Goal: Task Accomplishment & Management: Use online tool/utility

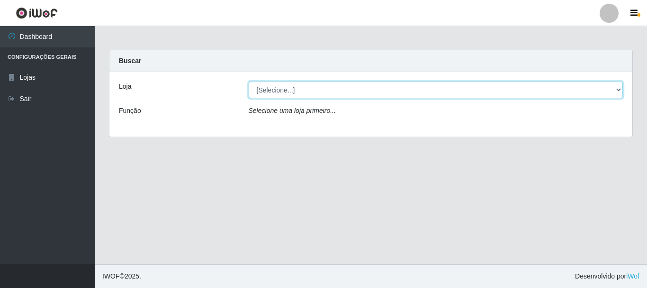
click at [302, 88] on select "[Selecione...] [GEOGRAPHIC_DATA] [GEOGRAPHIC_DATA]" at bounding box center [436, 89] width 375 height 17
select select "64"
click at [249, 81] on select "[Selecione...] [GEOGRAPHIC_DATA] [GEOGRAPHIC_DATA]" at bounding box center [436, 89] width 375 height 17
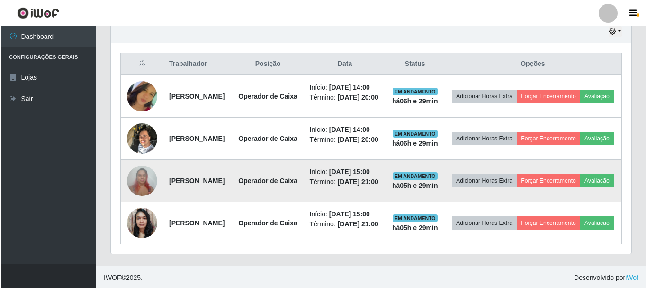
scroll to position [315, 0]
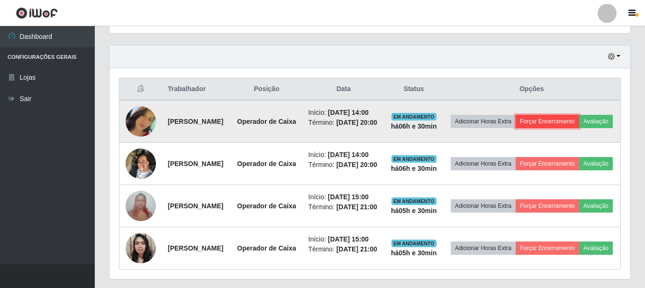
click at [570, 122] on button "Forçar Encerramento" at bounding box center [546, 121] width 63 height 13
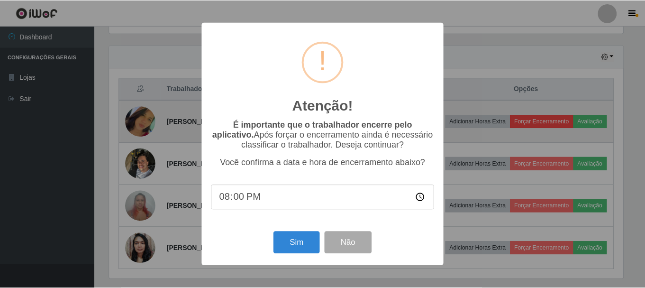
scroll to position [197, 516]
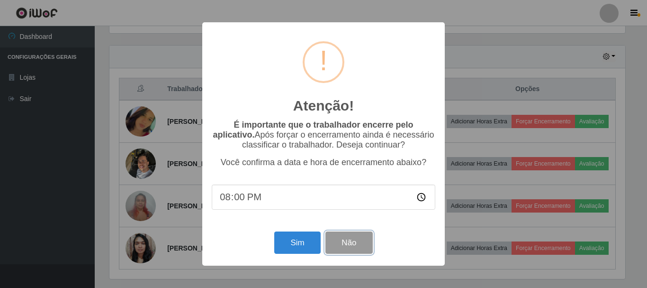
click at [355, 245] on button "Não" at bounding box center [348, 242] width 47 height 22
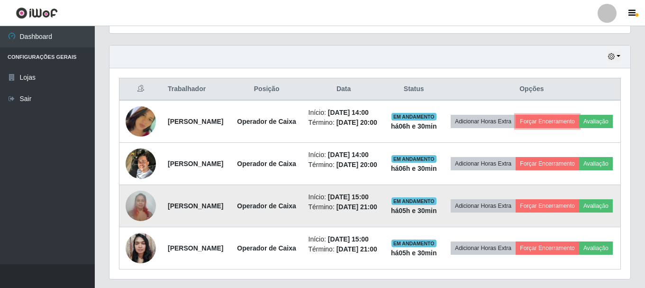
scroll to position [197, 521]
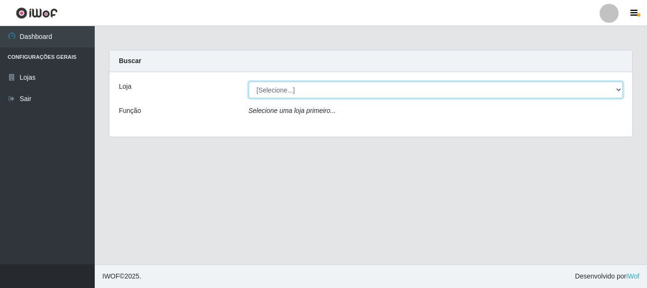
click at [312, 92] on select "[Selecione...] [GEOGRAPHIC_DATA] [GEOGRAPHIC_DATA]" at bounding box center [436, 89] width 375 height 17
select select "64"
click at [249, 81] on select "[Selecione...] [GEOGRAPHIC_DATA] [GEOGRAPHIC_DATA]" at bounding box center [436, 89] width 375 height 17
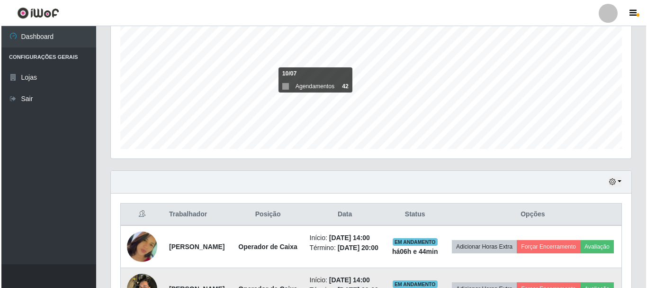
scroll to position [379, 0]
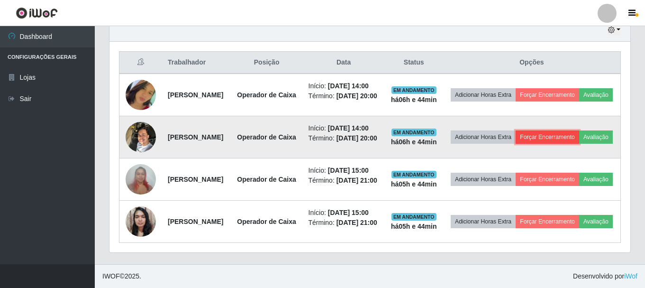
click at [577, 130] on button "Forçar Encerramento" at bounding box center [546, 136] width 63 height 13
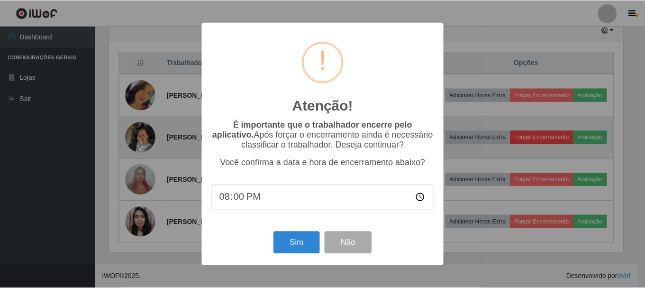
scroll to position [197, 516]
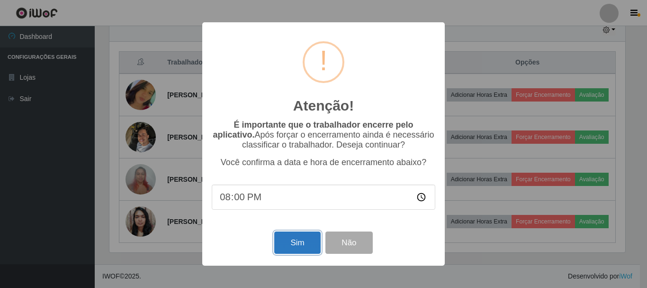
click at [311, 248] on button "Sim" at bounding box center [297, 242] width 46 height 22
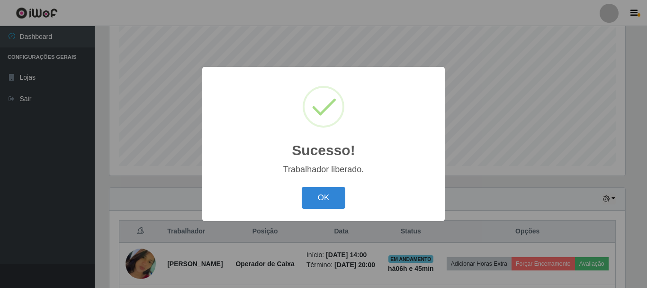
click at [460, 190] on div "Sucesso! × Trabalhador liberado. OK Cancel" at bounding box center [323, 144] width 647 height 288
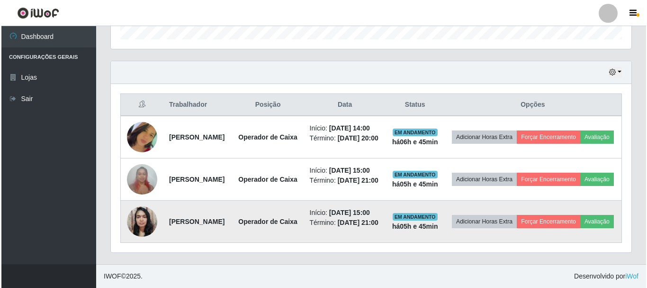
scroll to position [350, 0]
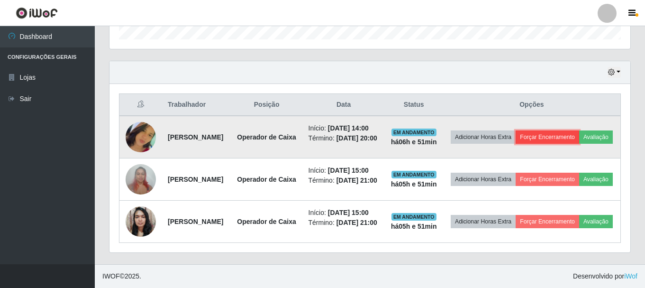
click at [575, 130] on button "Forçar Encerramento" at bounding box center [546, 136] width 63 height 13
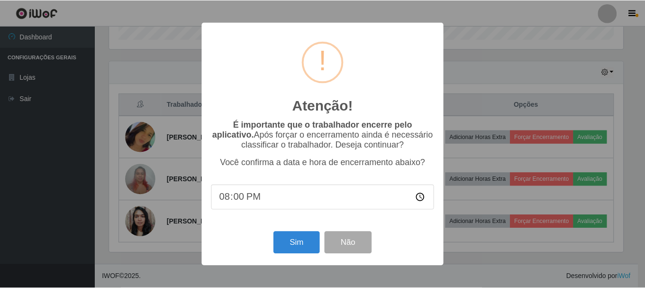
scroll to position [197, 516]
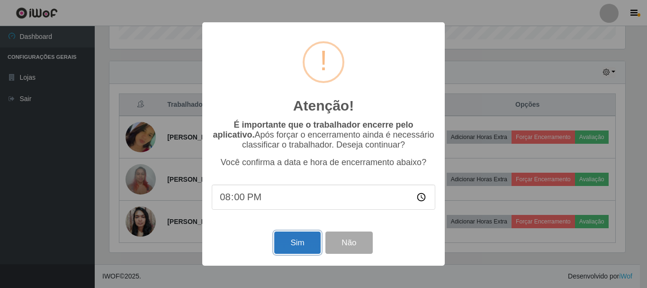
click at [298, 248] on button "Sim" at bounding box center [297, 242] width 46 height 22
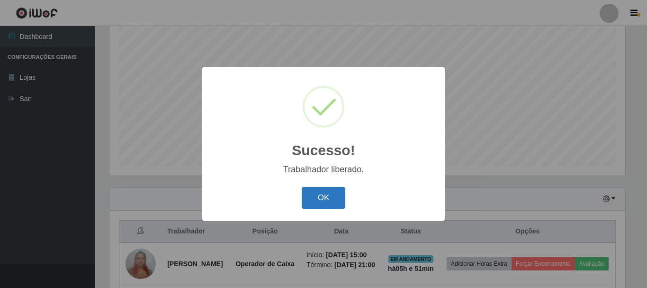
click at [306, 197] on button "OK" at bounding box center [324, 198] width 44 height 22
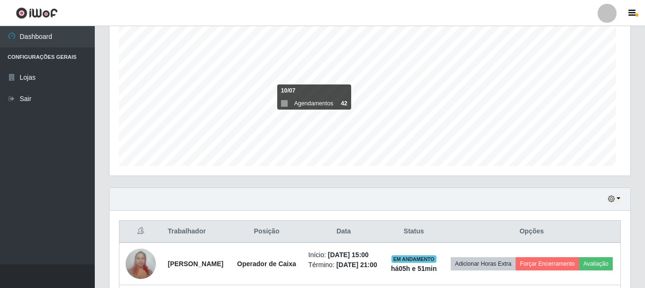
scroll to position [197, 521]
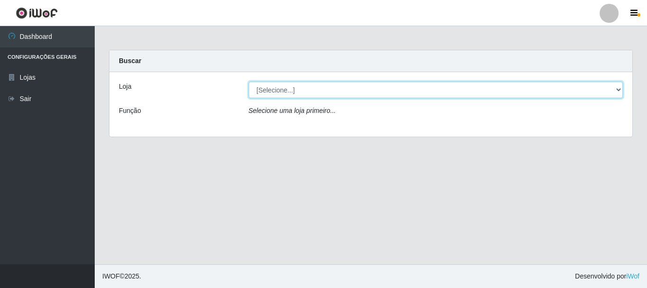
click at [619, 89] on select "[Selecione...] [GEOGRAPHIC_DATA] [GEOGRAPHIC_DATA]" at bounding box center [436, 89] width 375 height 17
select select "64"
click at [249, 81] on select "[Selecione...] [GEOGRAPHIC_DATA] [GEOGRAPHIC_DATA]" at bounding box center [436, 89] width 375 height 17
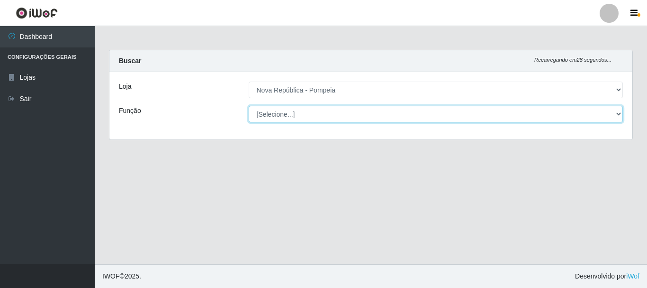
click at [615, 114] on select "[Selecione...] Balconista Operador de Caixa Recepcionista Repositor" at bounding box center [436, 114] width 375 height 17
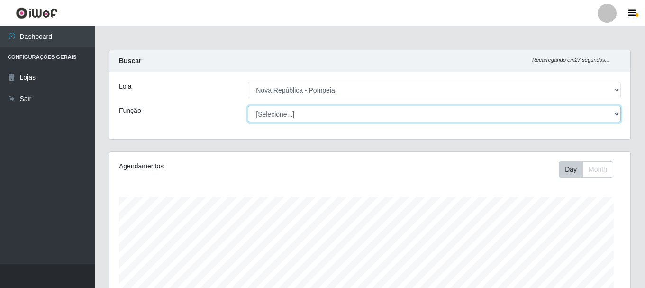
scroll to position [197, 521]
click at [614, 114] on select "[Selecione...] Balconista Operador de Caixa Recepcionista Repositor" at bounding box center [434, 114] width 373 height 17
drag, startPoint x: 615, startPoint y: 112, endPoint x: 594, endPoint y: 119, distance: 22.2
click at [615, 112] on select "[Selecione...] Balconista Operador de Caixa Recepcionista Repositor" at bounding box center [434, 114] width 373 height 17
click at [248, 106] on select "[Selecione...] Balconista Operador de Caixa Recepcionista Repositor" at bounding box center [434, 114] width 373 height 17
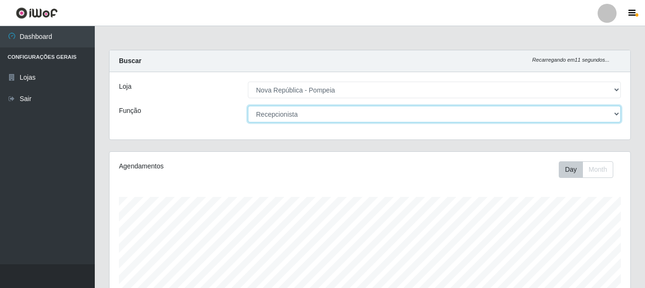
click at [617, 113] on select "[Selecione...] Balconista Operador de Caixa Recepcionista Repositor" at bounding box center [434, 114] width 373 height 17
select select "22"
click at [248, 106] on select "[Selecione...] Balconista Operador de Caixa Recepcionista Repositor" at bounding box center [434, 114] width 373 height 17
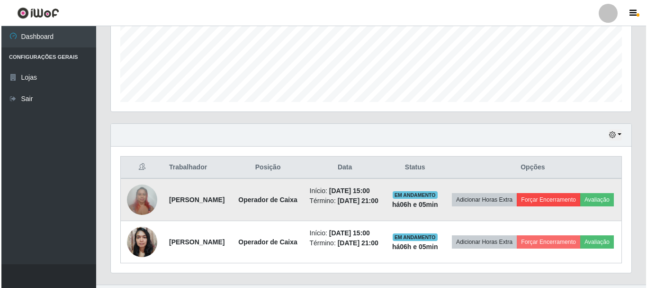
scroll to position [291, 0]
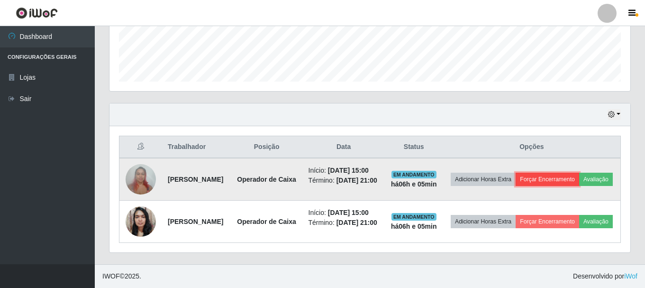
click at [568, 172] on button "Forçar Encerramento" at bounding box center [546, 178] width 63 height 13
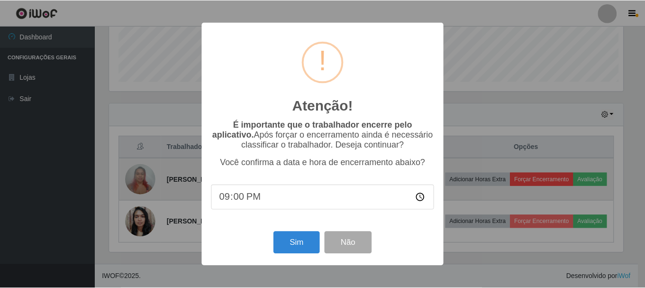
scroll to position [197, 516]
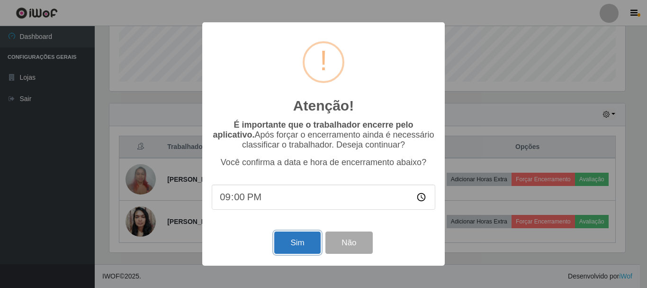
click at [303, 246] on button "Sim" at bounding box center [297, 242] width 46 height 22
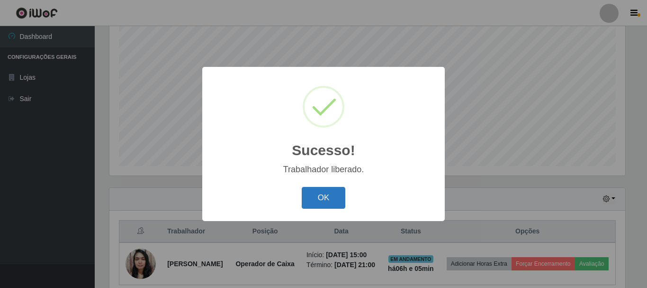
click at [325, 196] on button "OK" at bounding box center [324, 198] width 44 height 22
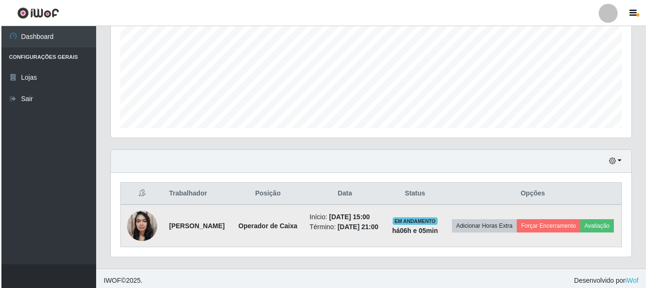
scroll to position [222, 0]
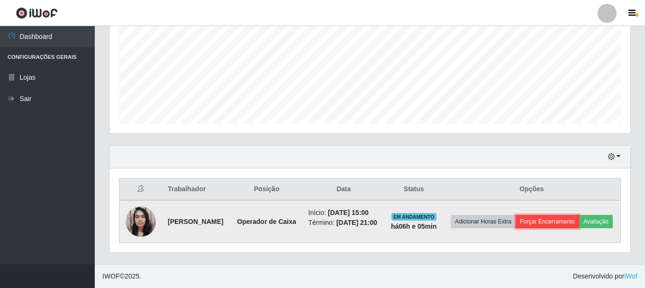
click at [579, 215] on button "Forçar Encerramento" at bounding box center [546, 221] width 63 height 13
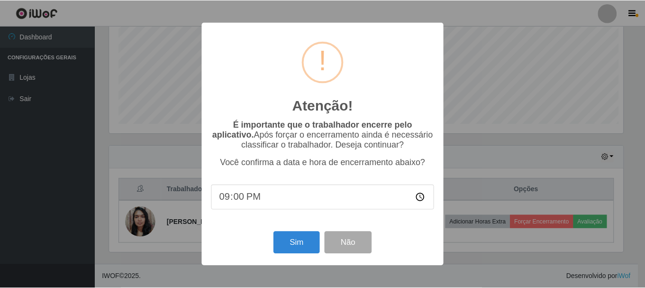
scroll to position [197, 516]
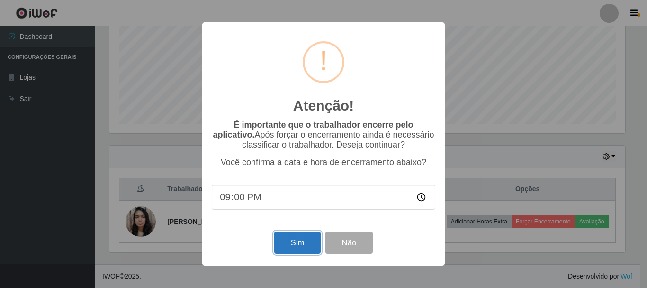
click at [292, 243] on button "Sim" at bounding box center [297, 242] width 46 height 22
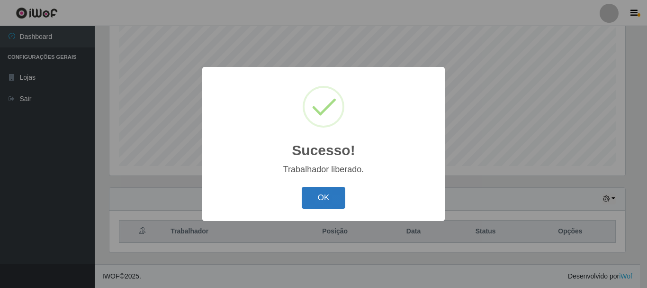
click at [313, 198] on button "OK" at bounding box center [324, 198] width 44 height 22
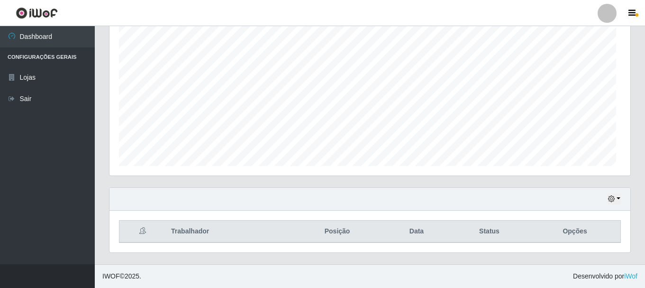
scroll to position [197, 521]
